Goal: Communication & Community: Ask a question

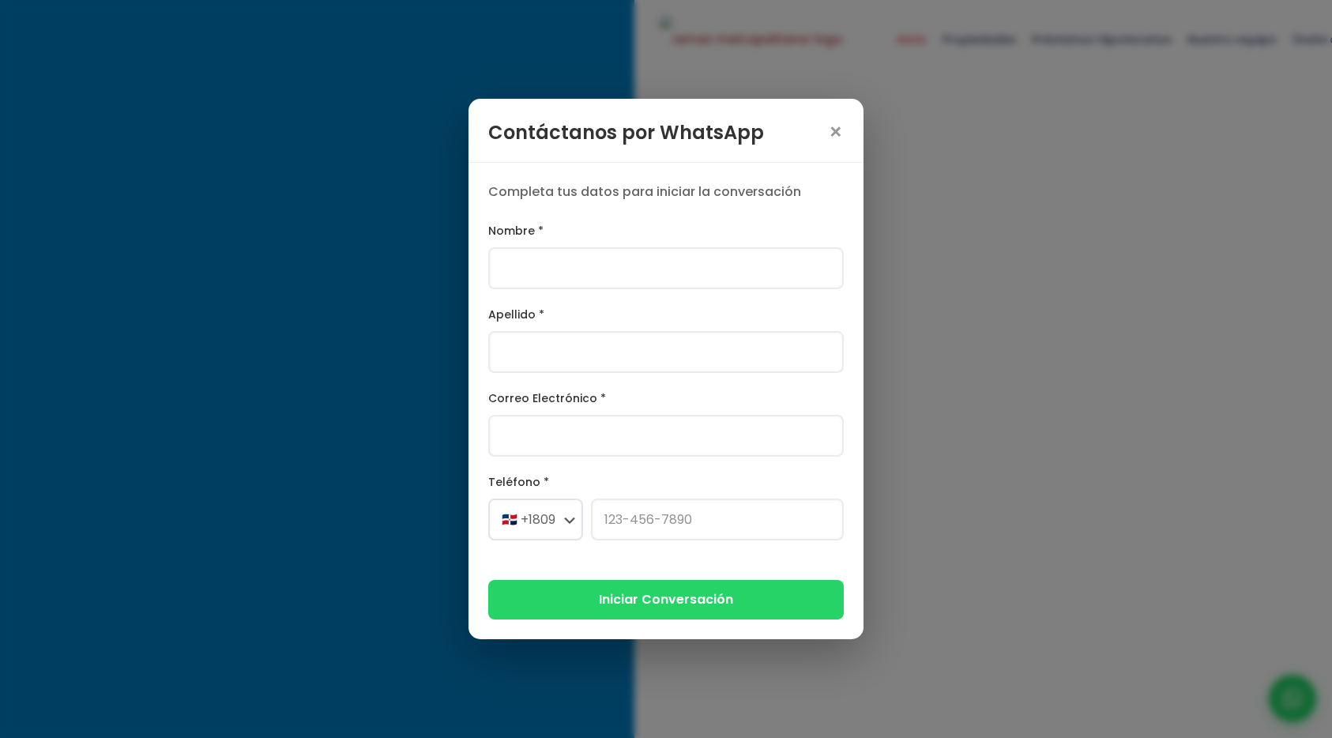
select select
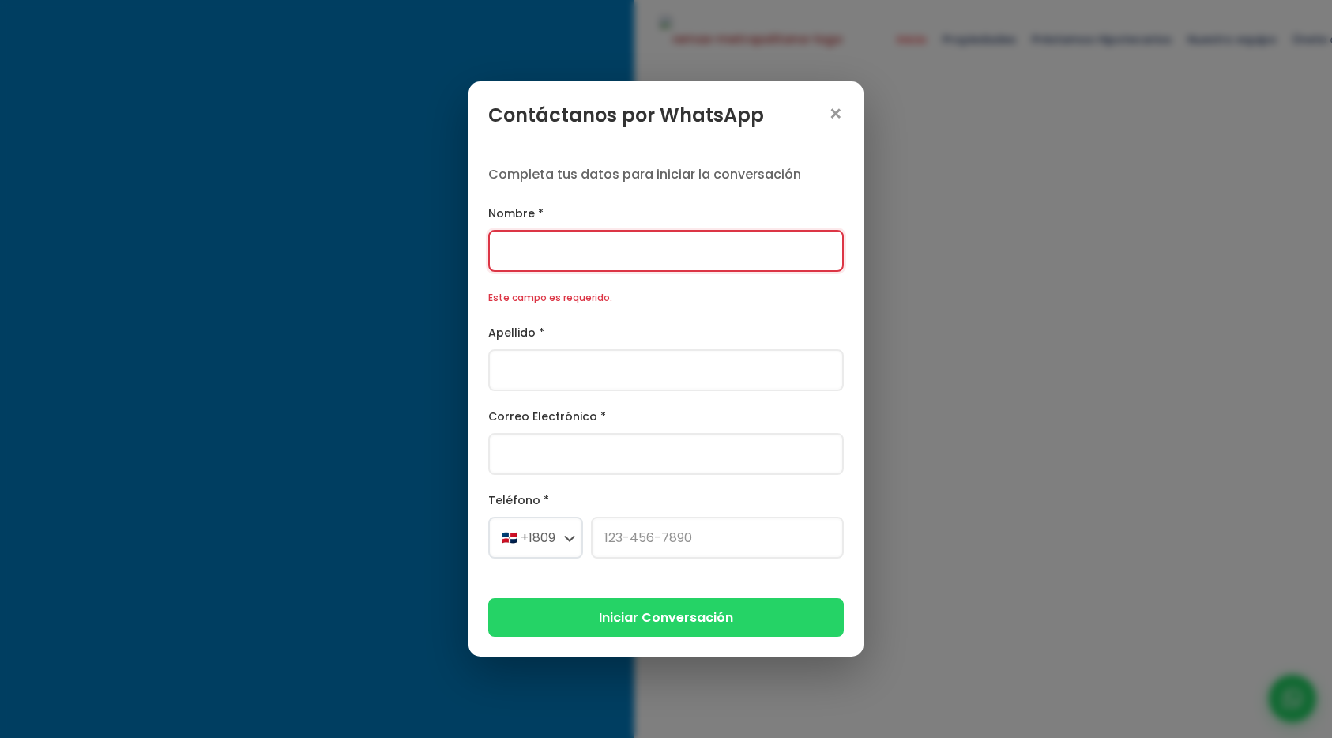
click at [578, 239] on div "Nombre * Este campo es requerido." at bounding box center [665, 255] width 355 height 103
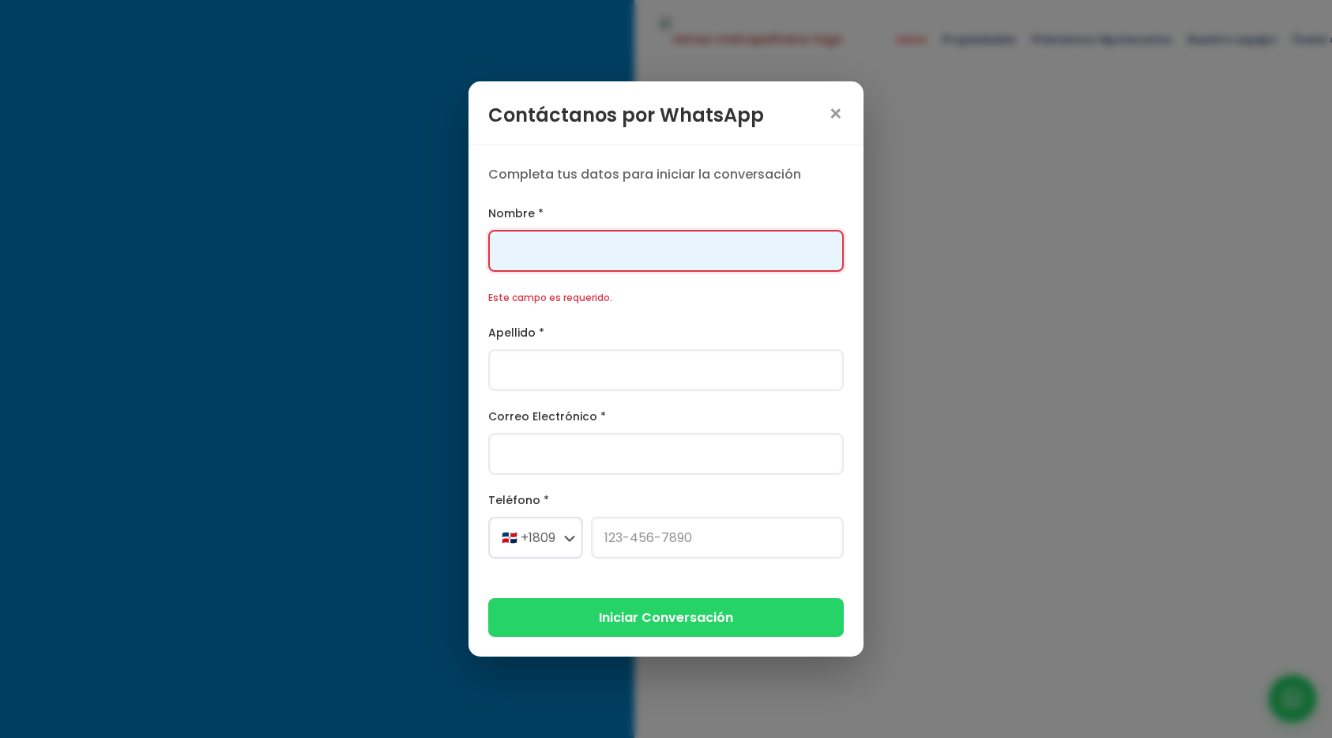
click at [579, 254] on input "Nombre *" at bounding box center [665, 251] width 355 height 42
click at [614, 271] on input "Nombre *" at bounding box center [665, 251] width 355 height 42
type input "[PERSON_NAME]"
type input "[PERSON_NAME][EMAIL_ADDRESS][PERSON_NAME][DOMAIN_NAME]"
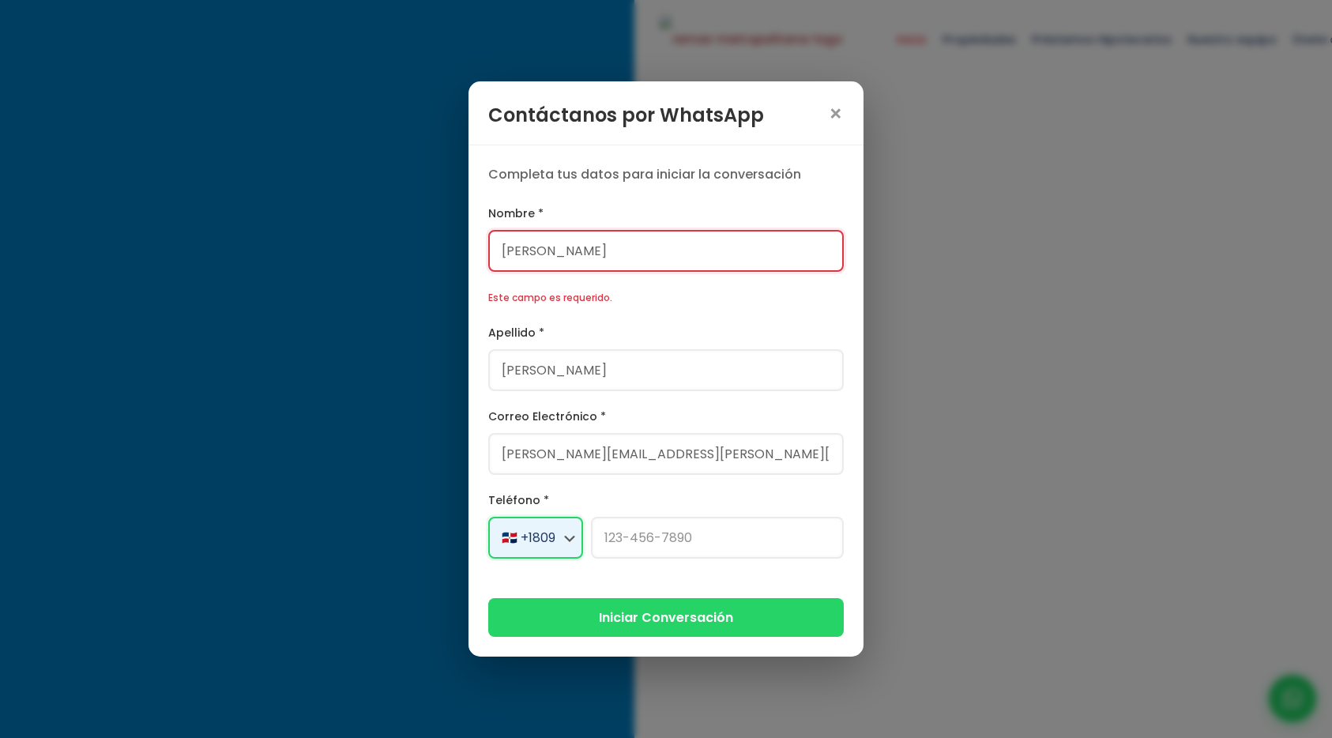
select select "+1"
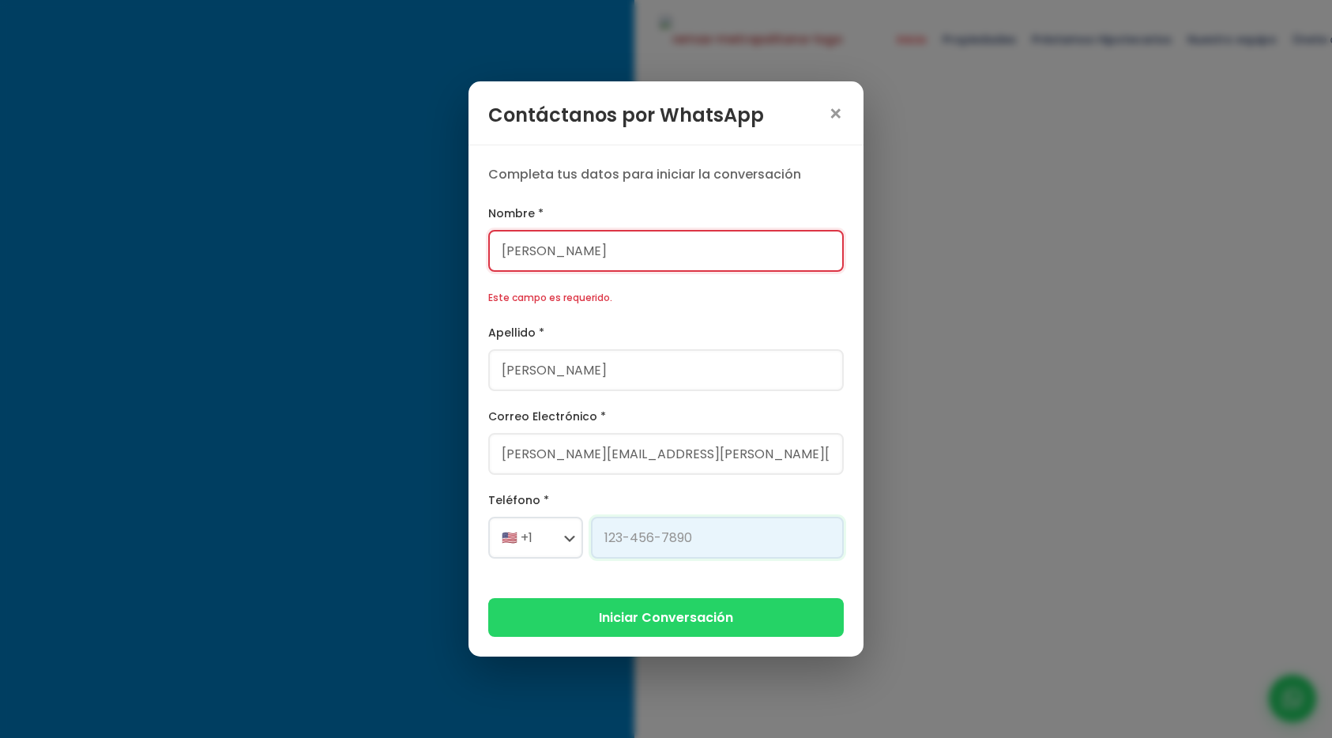
type input "[PHONE_NUMBER]"
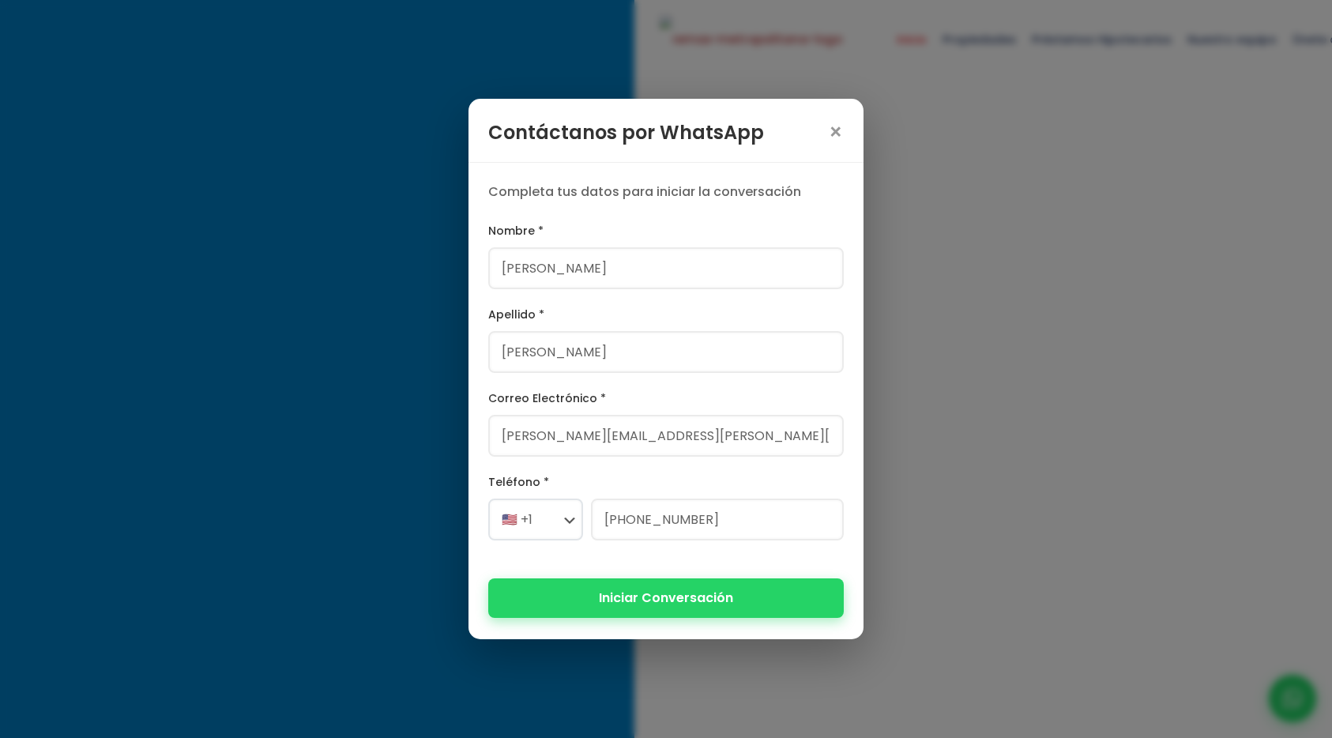
click at [648, 586] on button "Iniciar Conversación" at bounding box center [665, 597] width 355 height 39
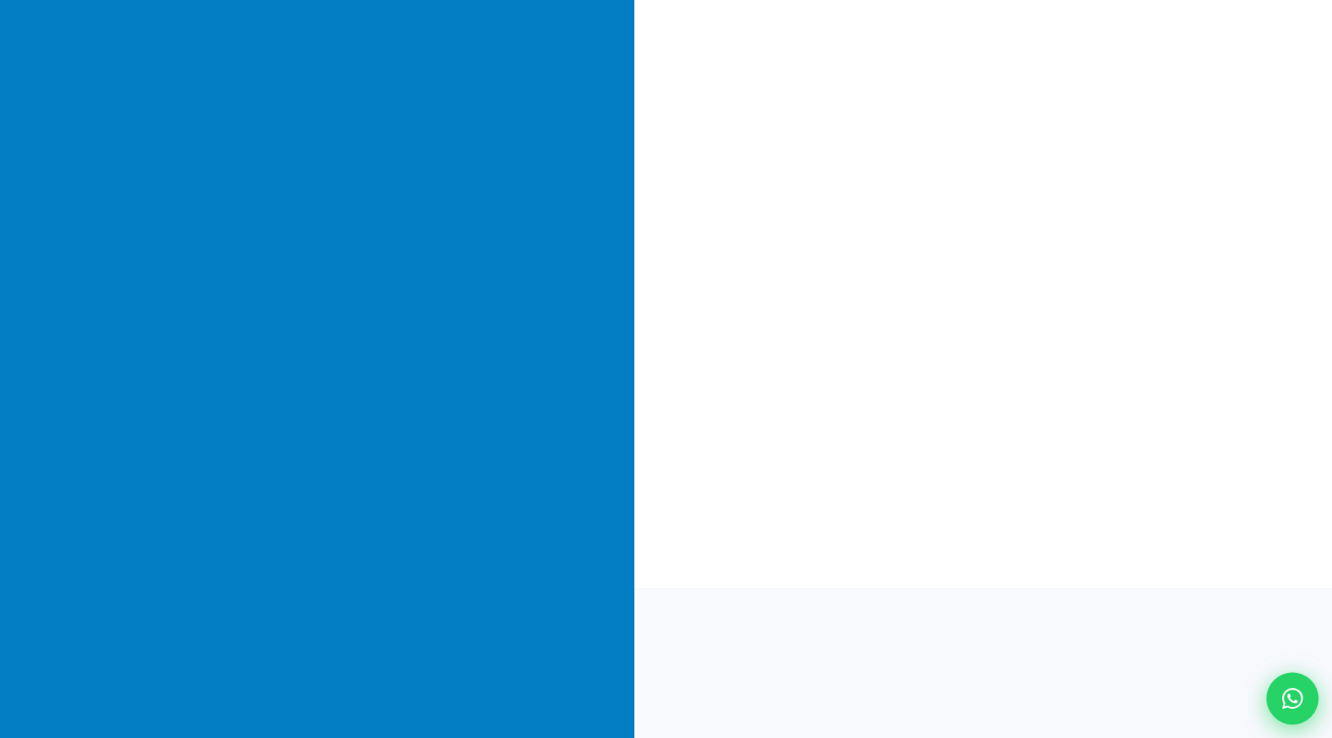
click at [1276, 681] on div at bounding box center [1292, 698] width 52 height 52
select select "+1"
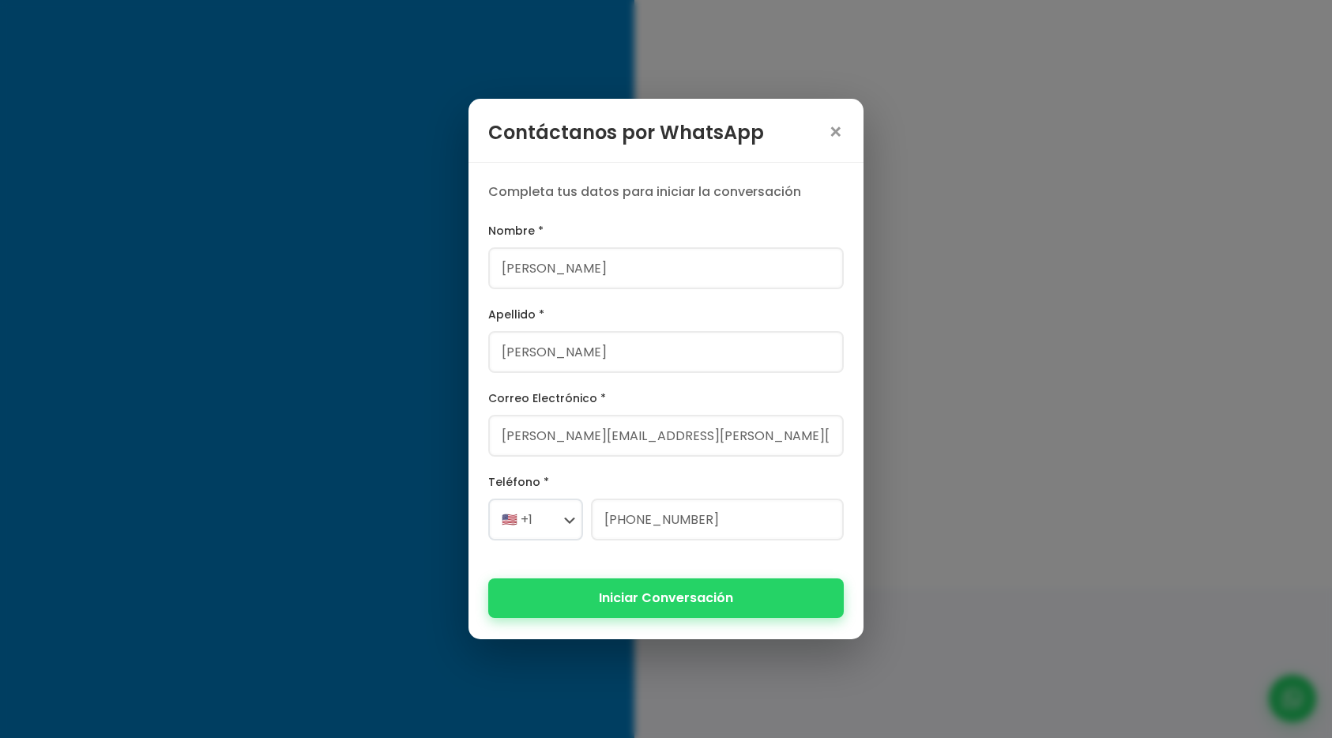
click at [750, 585] on button "Iniciar Conversación" at bounding box center [665, 597] width 355 height 39
